Goal: Transaction & Acquisition: Purchase product/service

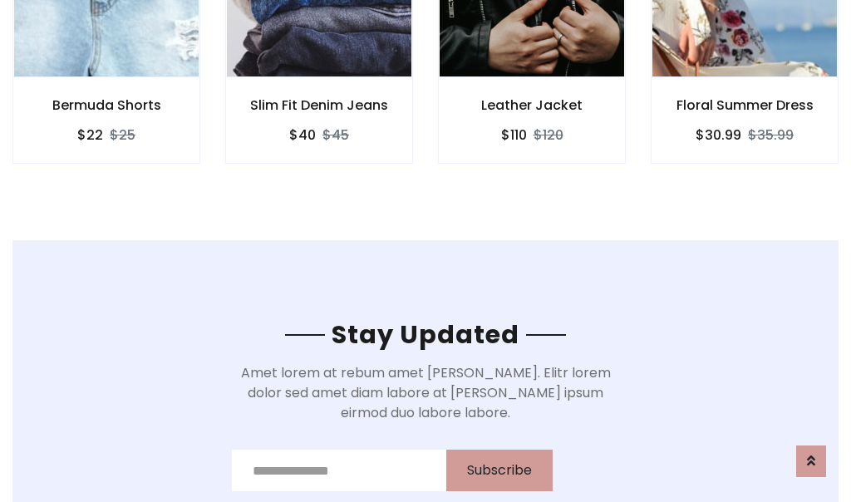
scroll to position [2503, 0]
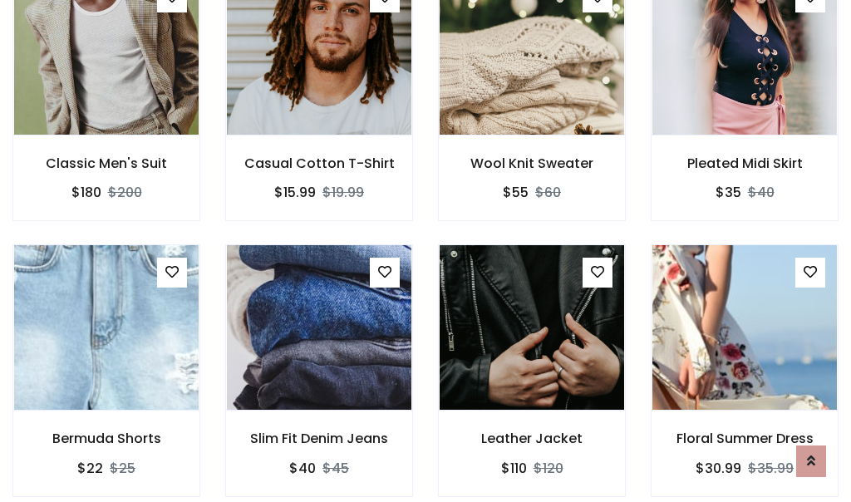
click at [425, 251] on div "Leather Jacket $110 $120" at bounding box center [531, 381] width 213 height 275
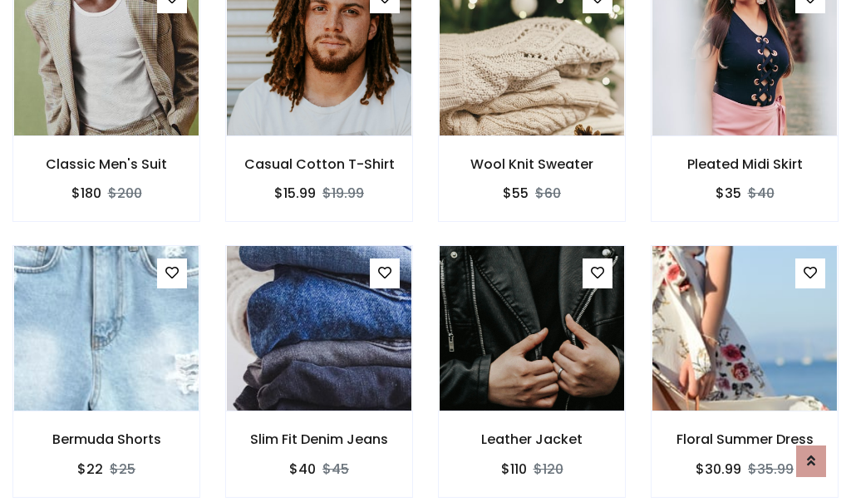
click at [425, 251] on div "Leather Jacket $110 $120" at bounding box center [531, 382] width 213 height 275
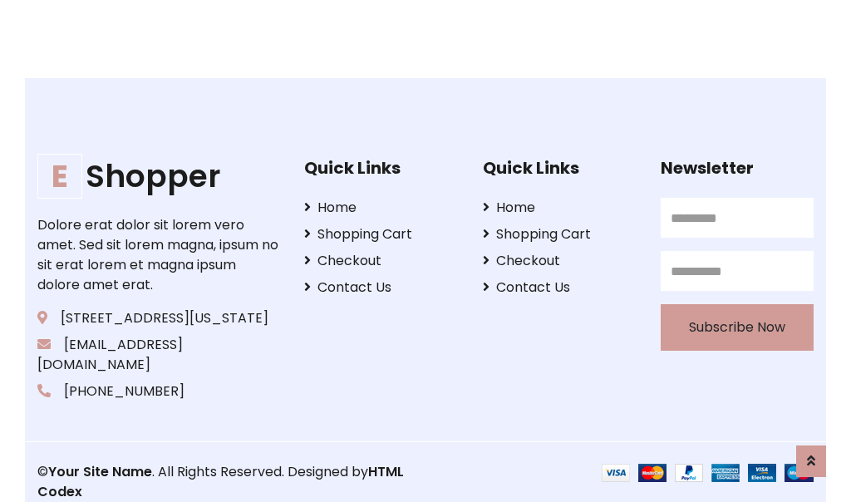
scroll to position [3163, 0]
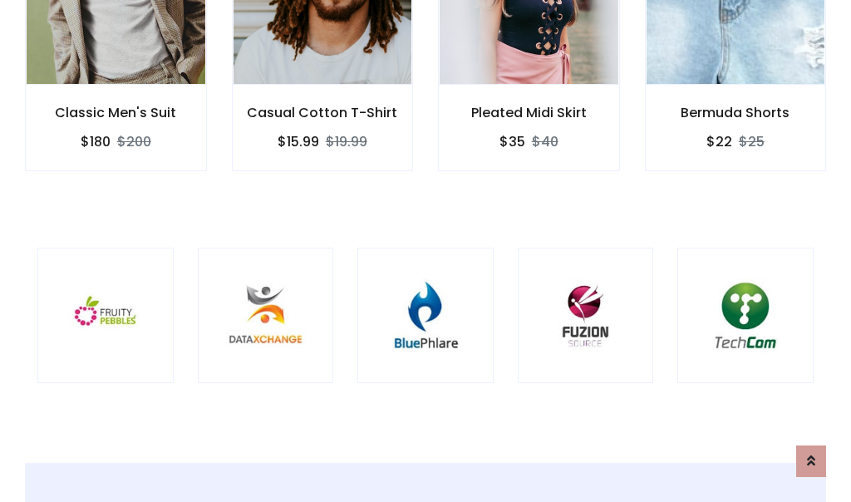
click at [425, 250] on div at bounding box center [425, 316] width 136 height 136
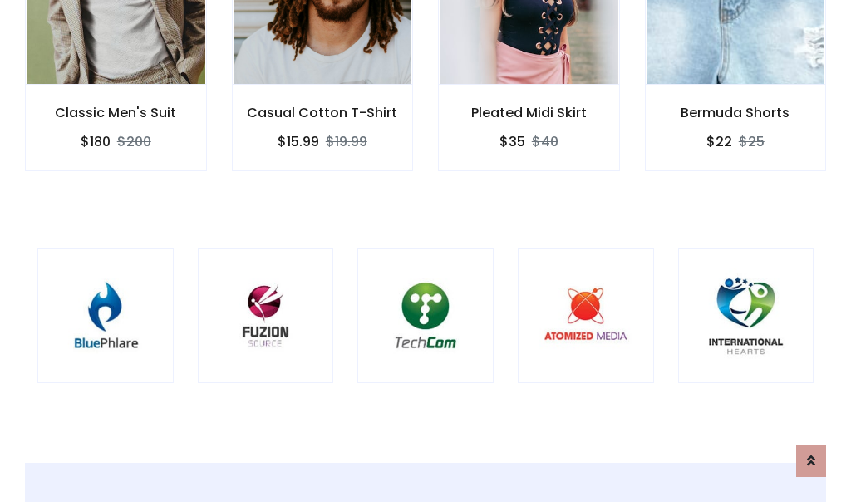
click at [425, 251] on div at bounding box center [425, 316] width 136 height 136
click at [425, 250] on div at bounding box center [425, 316] width 136 height 136
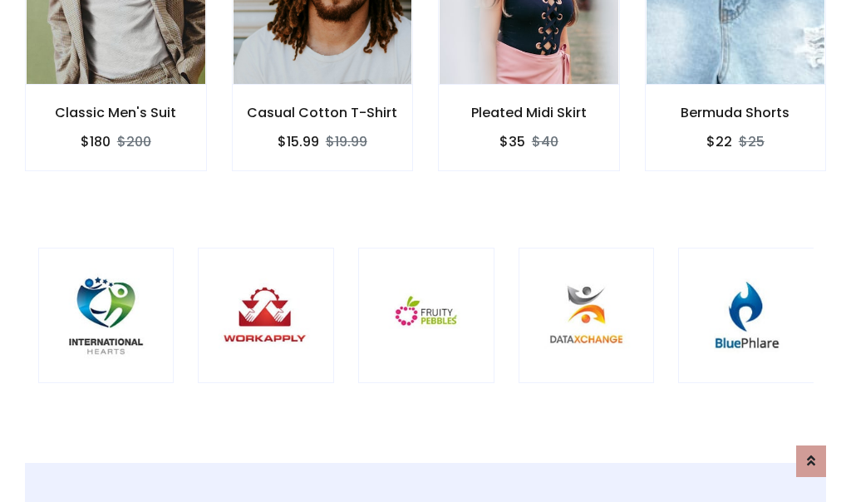
scroll to position [0, 0]
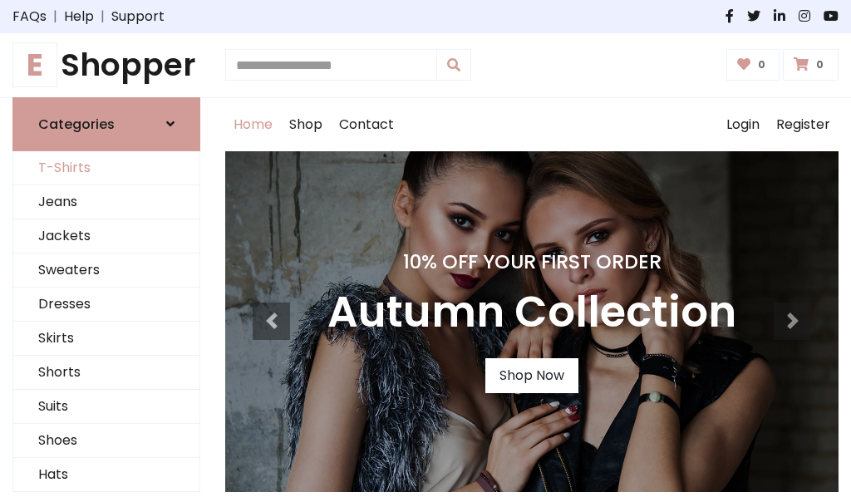
click at [106, 168] on link "T-Shirts" at bounding box center [106, 168] width 186 height 34
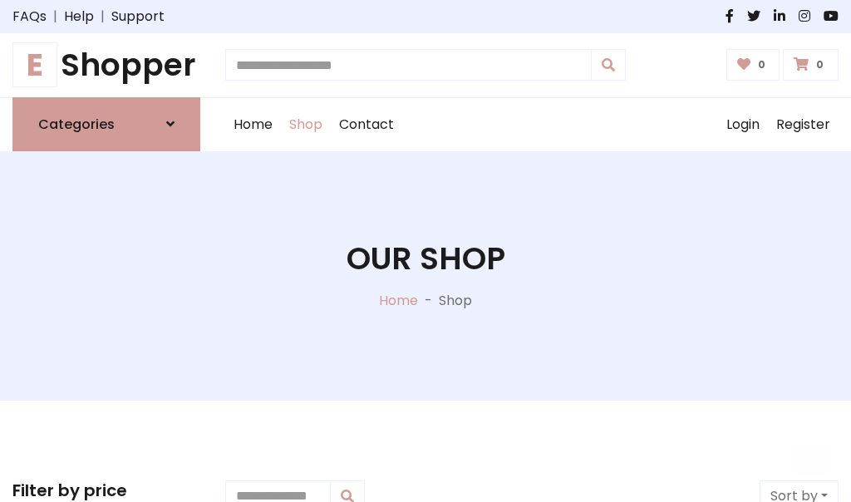
scroll to position [666, 0]
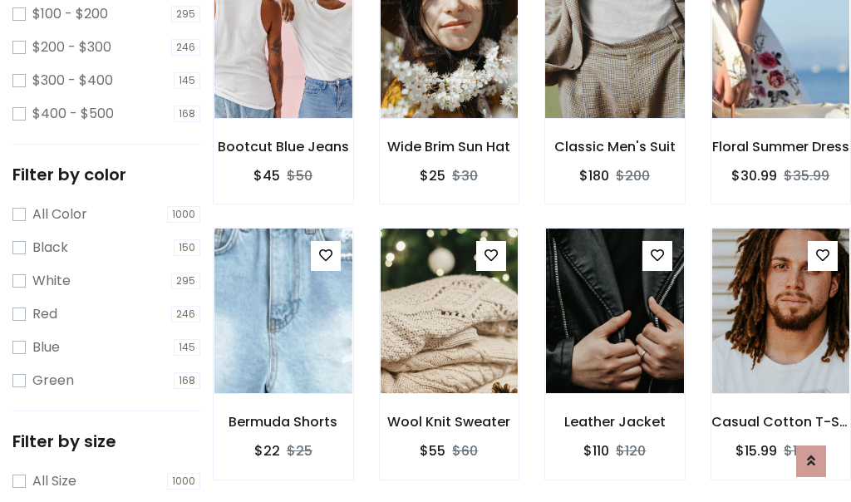
scroll to position [0, 0]
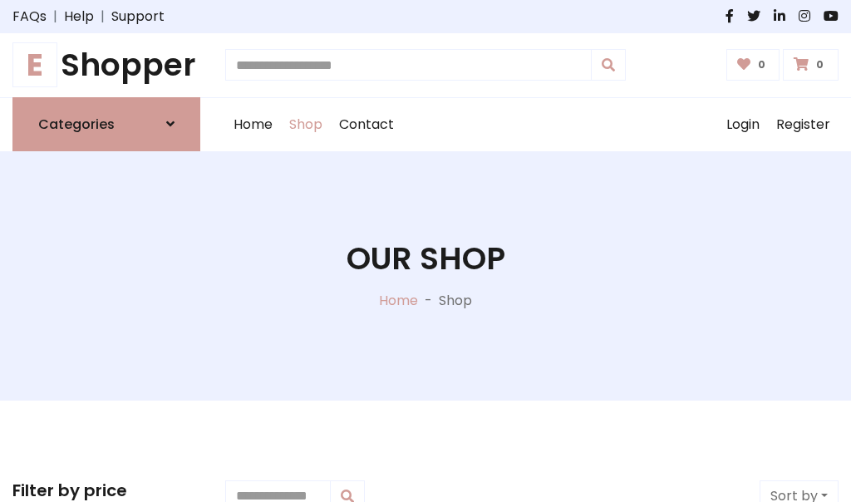
click at [106, 65] on h1 "E Shopper" at bounding box center [106, 65] width 188 height 37
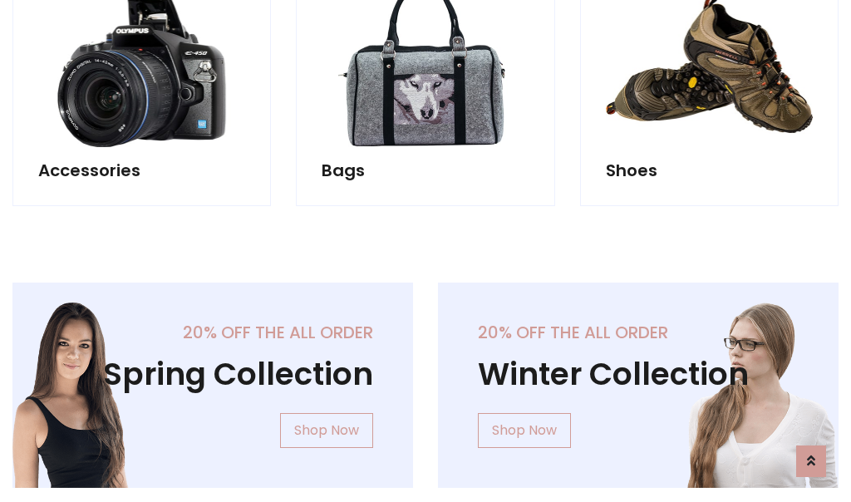
scroll to position [1614, 0]
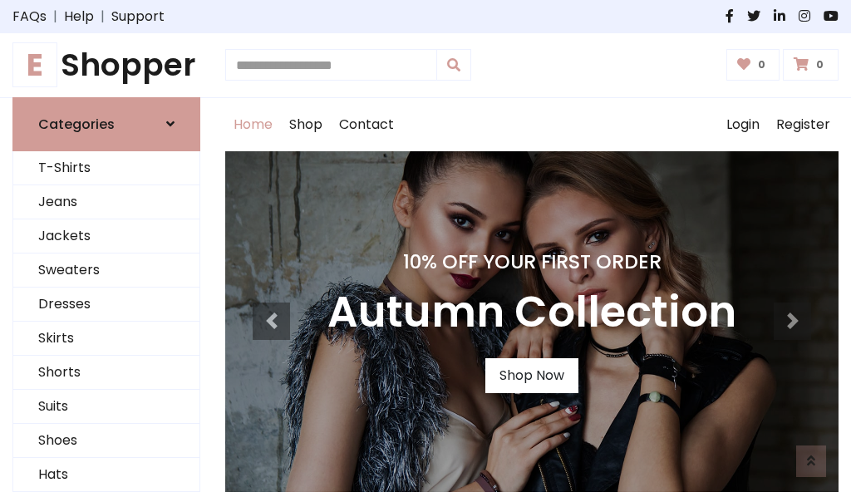
scroll to position [545, 0]
